Goal: Entertainment & Leisure: Consume media (video, audio)

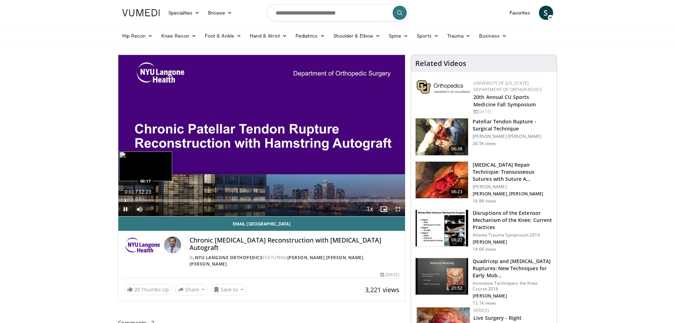
click at [125, 198] on div "Loaded : 5.33% 00:01 00:17" at bounding box center [261, 198] width 287 height 7
click at [134, 200] on div "Progress Bar" at bounding box center [134, 200] width 1 height 3
drag, startPoint x: 168, startPoint y: 208, endPoint x: 157, endPoint y: 209, distance: 11.7
click at [157, 209] on div "Volume Level" at bounding box center [152, 209] width 8 height 2
click at [142, 199] on div "Progress Bar" at bounding box center [142, 200] width 1 height 3
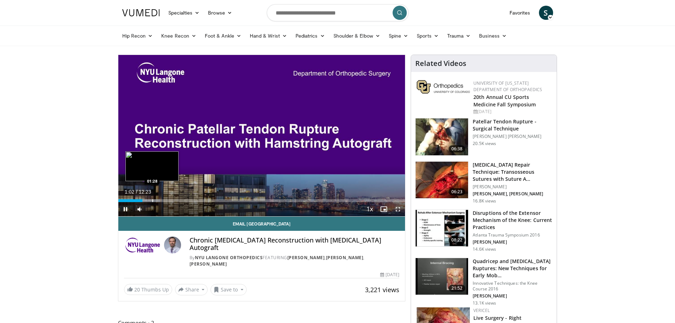
click at [152, 199] on div "Progress Bar" at bounding box center [152, 200] width 1 height 3
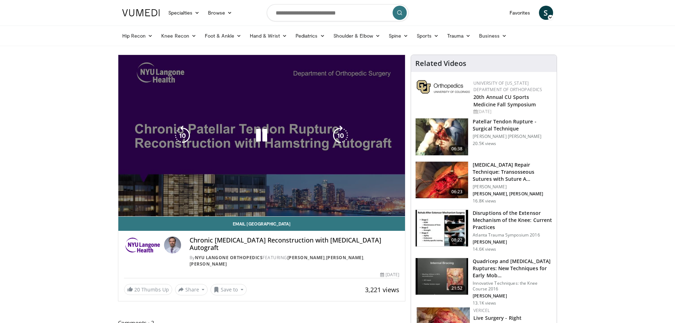
click at [159, 199] on video-js "**********" at bounding box center [261, 136] width 287 height 162
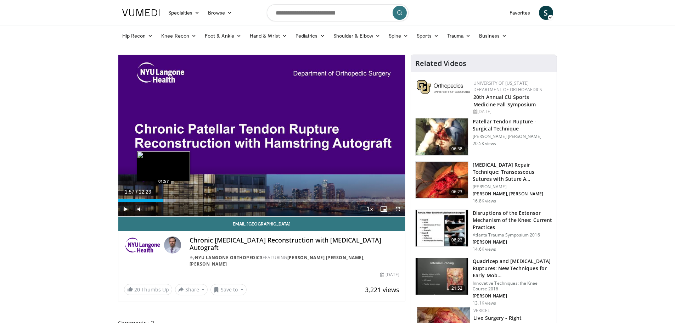
click at [163, 197] on div "Loaded : 20.02% 01:28 01:57" at bounding box center [261, 198] width 287 height 7
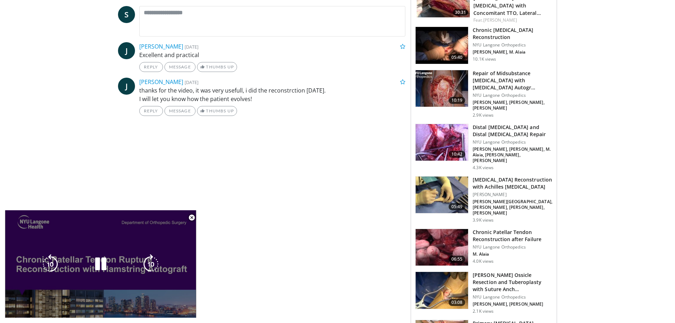
scroll to position [354, 0]
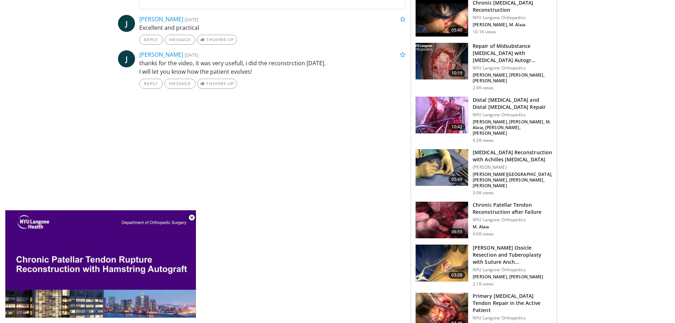
click at [437, 202] on img at bounding box center [441, 220] width 52 height 37
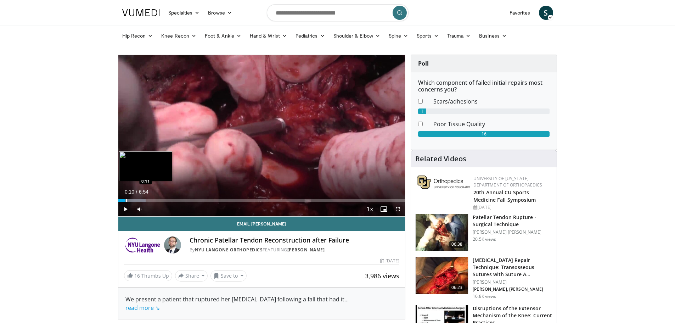
click at [125, 199] on div "Loaded : 9.55% 0:10 0:11" at bounding box center [261, 200] width 287 height 3
click at [132, 199] on div "Progress Bar" at bounding box center [132, 200] width 1 height 3
click at [142, 199] on div "Progress Bar" at bounding box center [142, 200] width 1 height 3
click at [148, 199] on div "Progress Bar" at bounding box center [148, 200] width 1 height 3
click at [157, 200] on div "Progress Bar" at bounding box center [157, 200] width 1 height 3
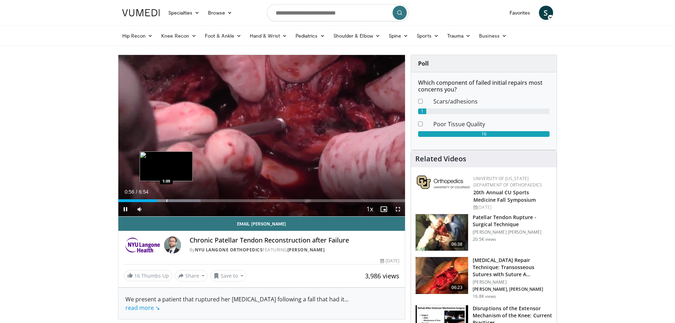
click at [166, 199] on video-js "**********" at bounding box center [261, 136] width 287 height 162
click at [166, 200] on div "Progress Bar" at bounding box center [166, 200] width 1 height 3
click at [176, 199] on div "Progress Bar" at bounding box center [176, 200] width 62 height 3
click at [189, 199] on div "Progress Bar" at bounding box center [189, 200] width 1 height 3
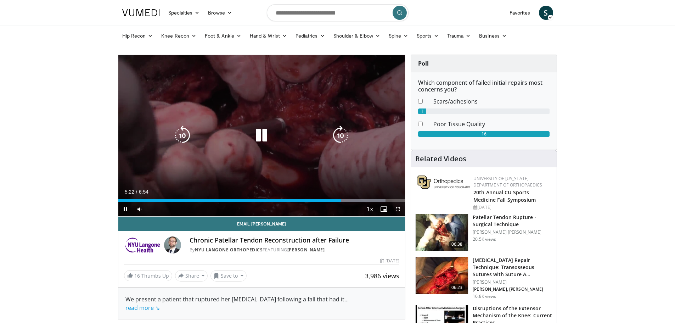
click at [261, 139] on icon "Video Player" at bounding box center [261, 135] width 20 height 20
